Goal: Transaction & Acquisition: Obtain resource

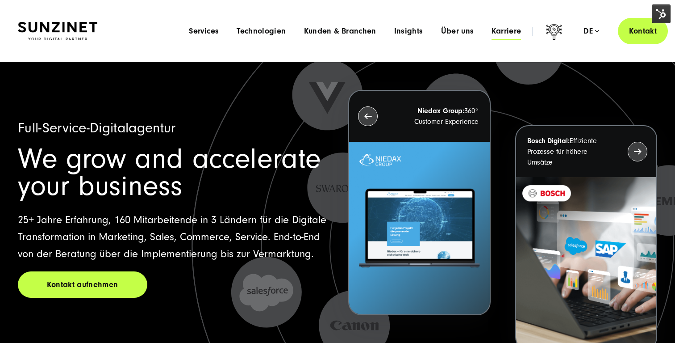
click at [504, 28] on span "Karriere" at bounding box center [506, 31] width 29 height 9
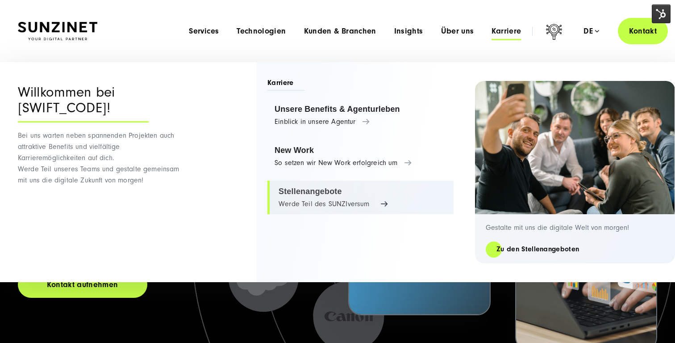
click at [326, 191] on link "Stellenangebote Werde Teil des SUNZIversum" at bounding box center [361, 197] width 186 height 34
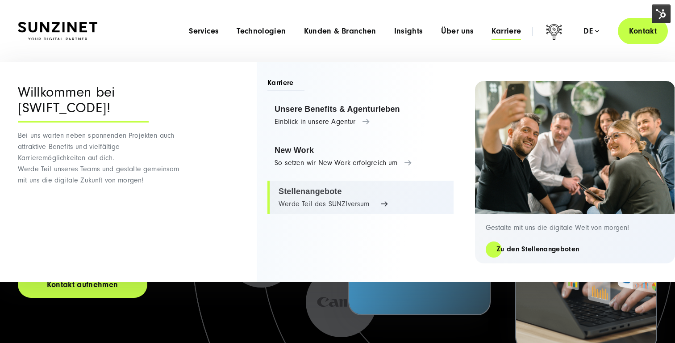
click at [318, 201] on link "Stellenangebote Werde Teil des SUNZIversum" at bounding box center [361, 197] width 186 height 34
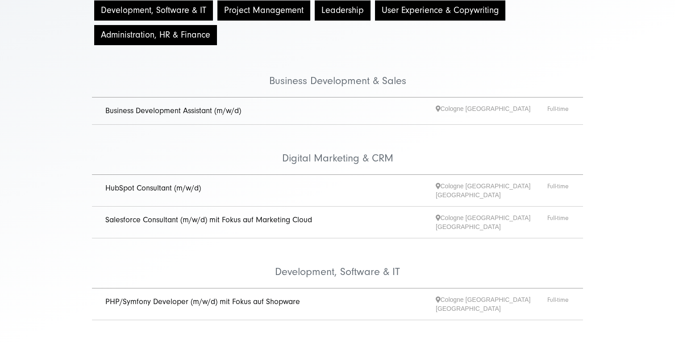
click at [169, 191] on link "HubSpot Consultant (m/w/d)" at bounding box center [153, 187] width 96 height 9
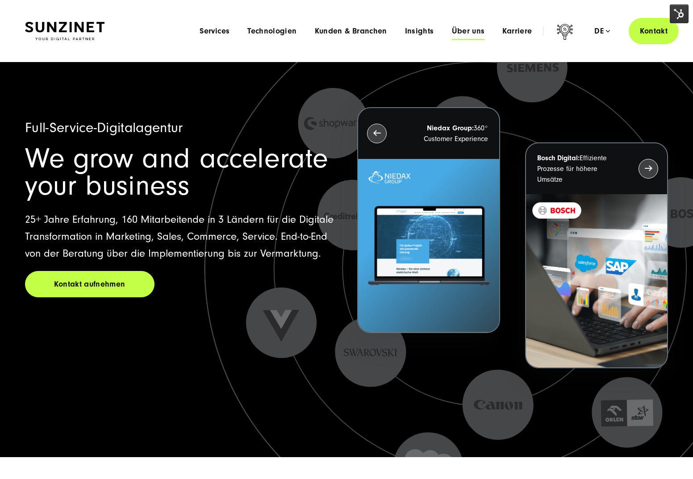
click at [464, 35] on span "Über uns" at bounding box center [468, 31] width 33 height 9
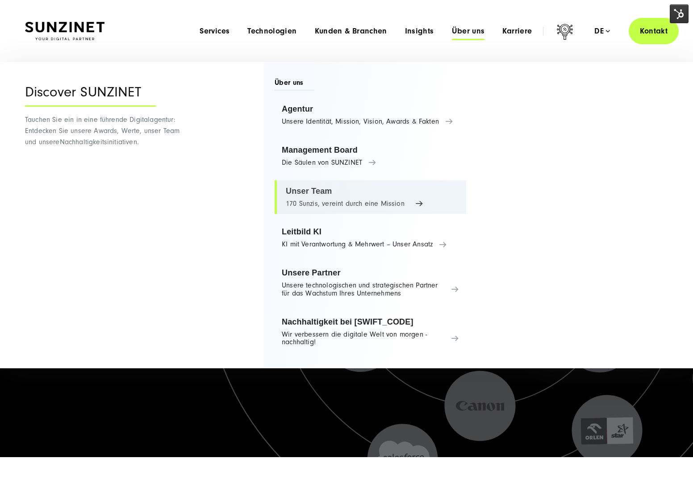
click at [325, 194] on link "Unser Team 170 Sunzis, vereint durch eine Mission" at bounding box center [371, 197] width 192 height 34
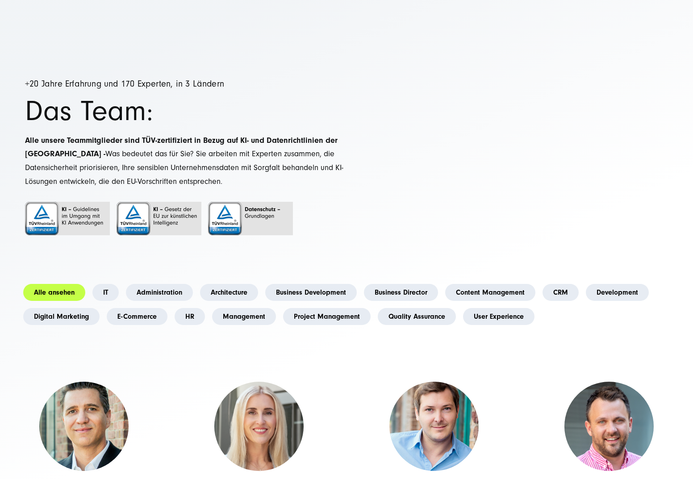
scroll to position [105, 0]
